Goal: Task Accomplishment & Management: Use online tool/utility

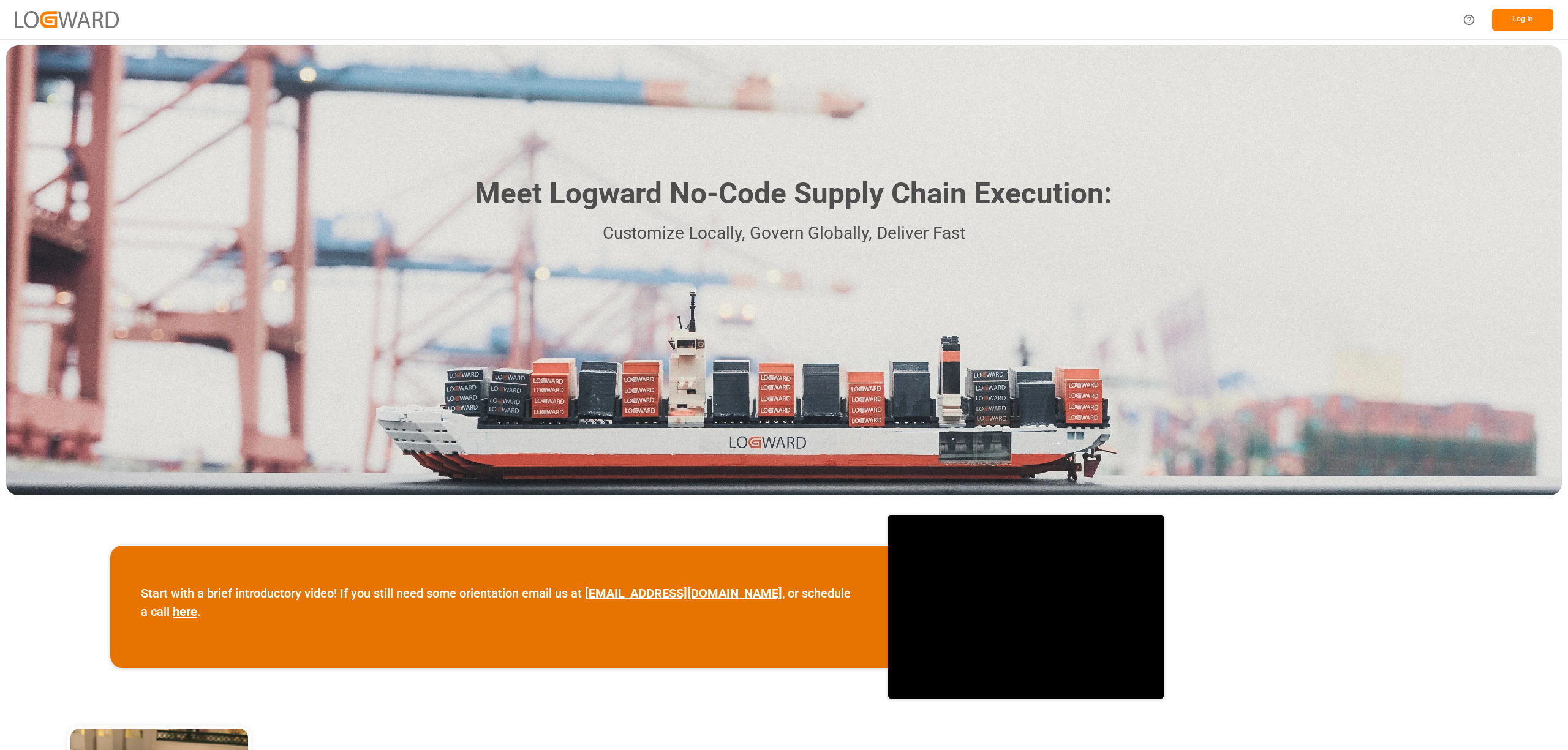
click at [1536, 21] on button "Log In" at bounding box center [1523, 20] width 62 height 22
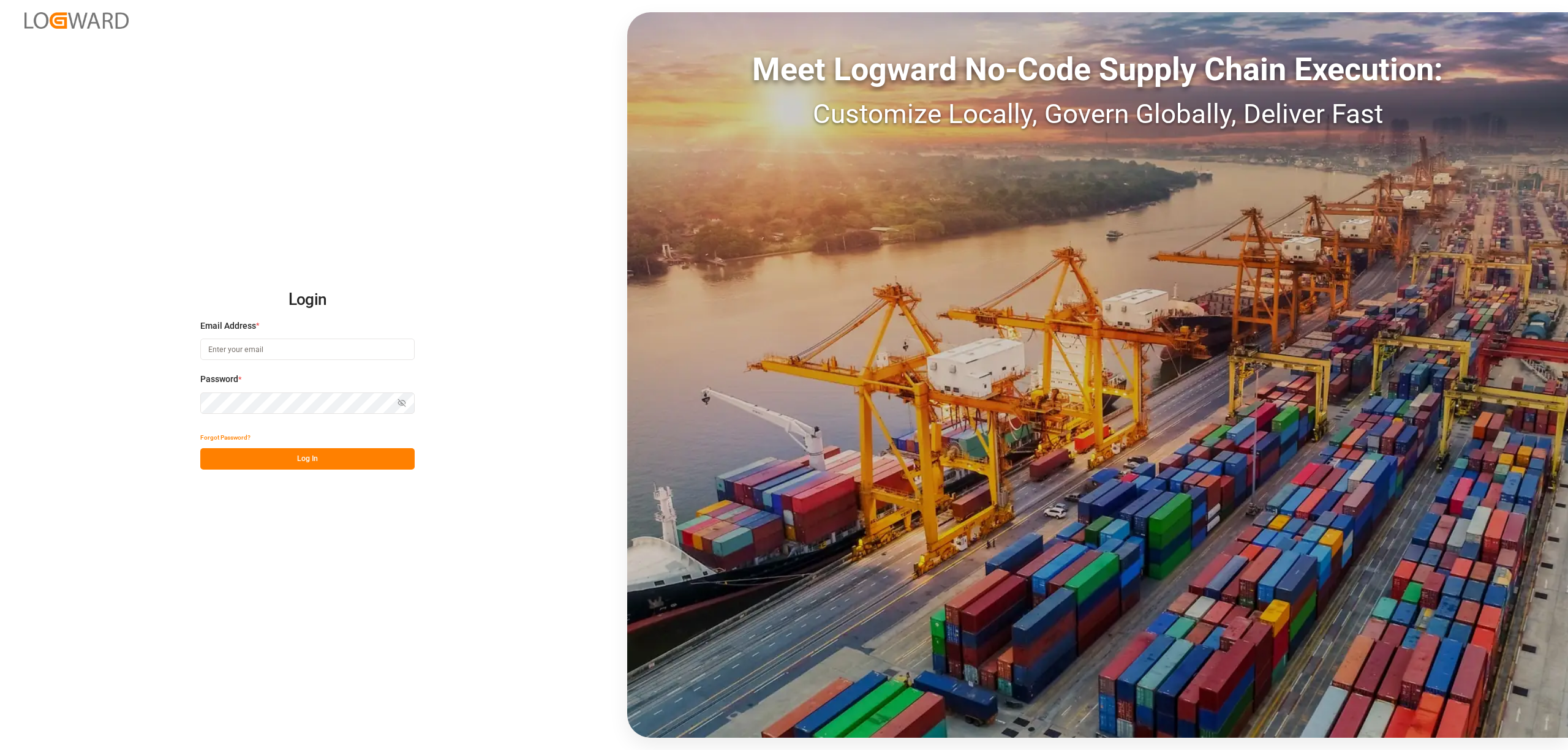
type input "[EMAIL_ADDRESS][PERSON_NAME][DOMAIN_NAME]"
click at [297, 458] on button "Log In" at bounding box center [307, 459] width 214 height 22
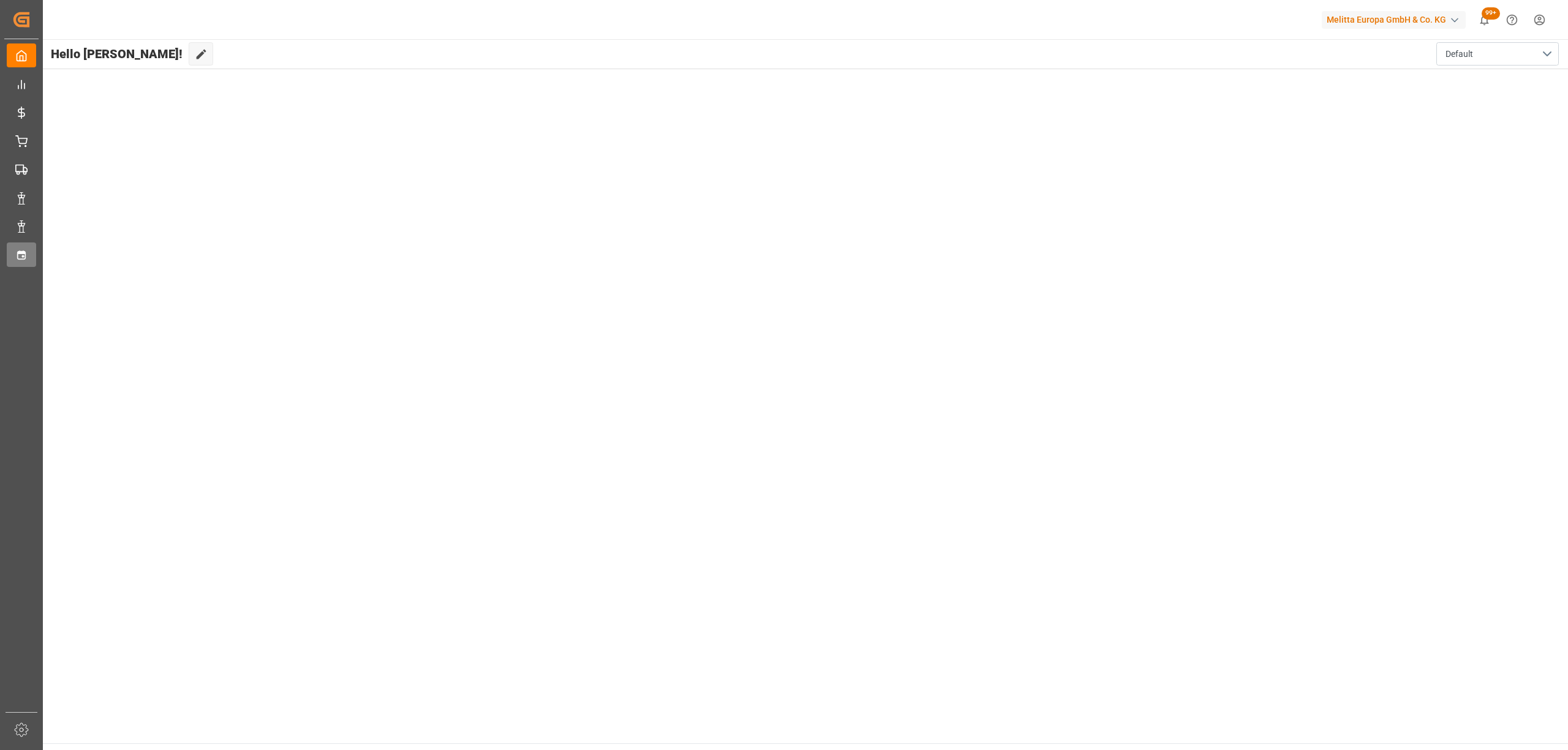
drag, startPoint x: 45, startPoint y: 253, endPoint x: 21, endPoint y: 255, distance: 24.1
click at [42, 255] on div "Created by potrace 1.15, written by [PERSON_NAME] [DATE]-[DATE] Created by potr…" at bounding box center [784, 375] width 1568 height 750
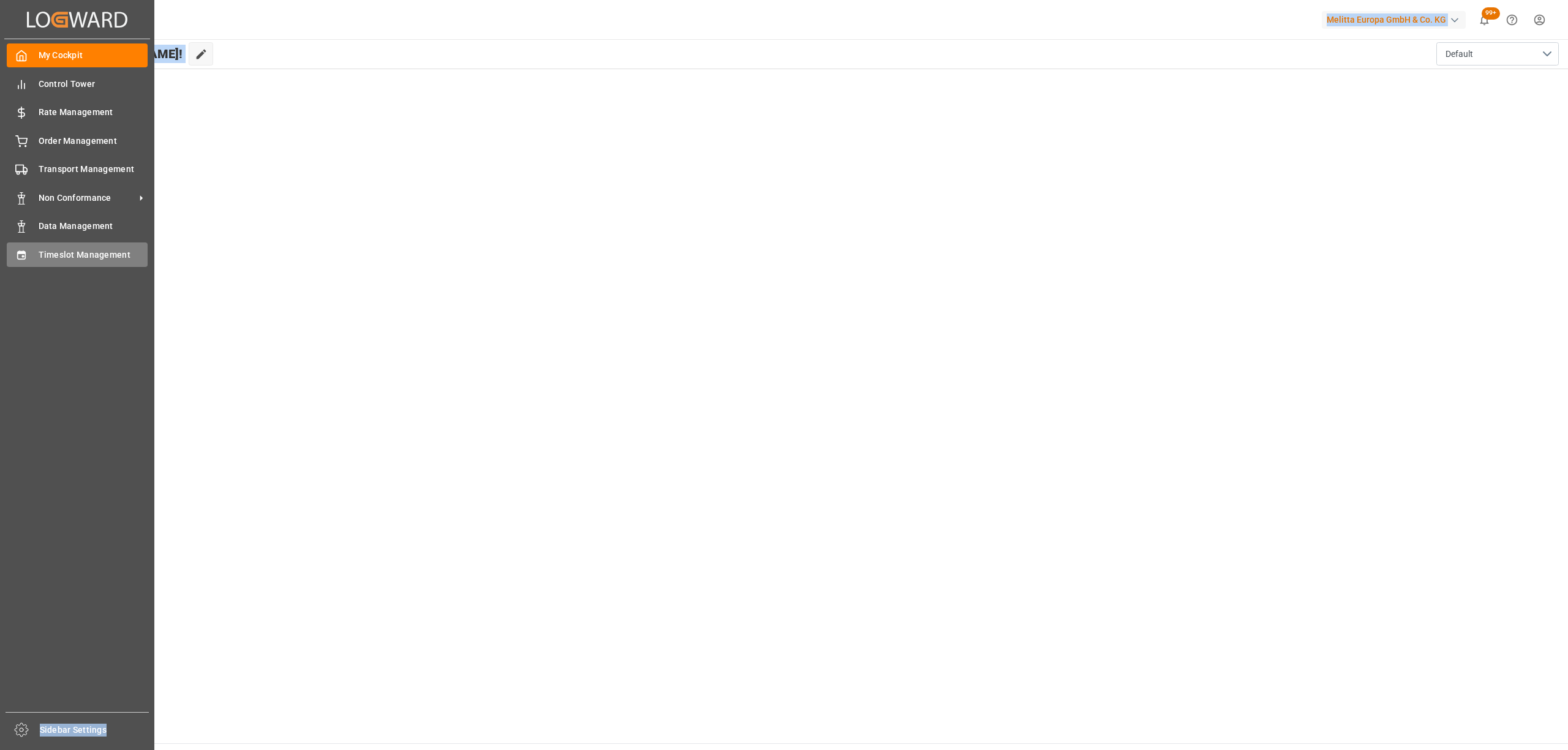
click at [21, 255] on icon at bounding box center [22, 255] width 13 height 13
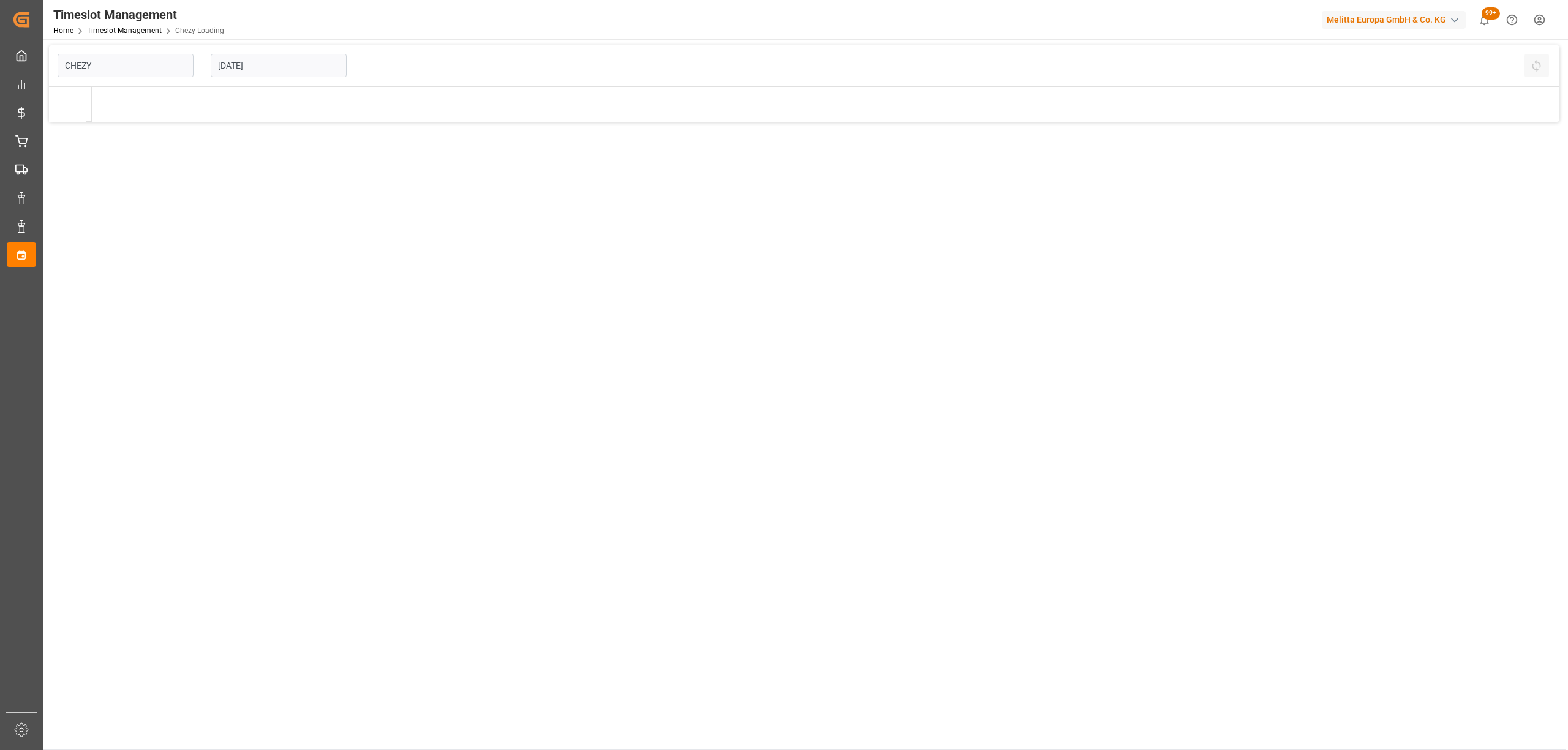
type input "Chezy Loading"
